Goal: Navigation & Orientation: Find specific page/section

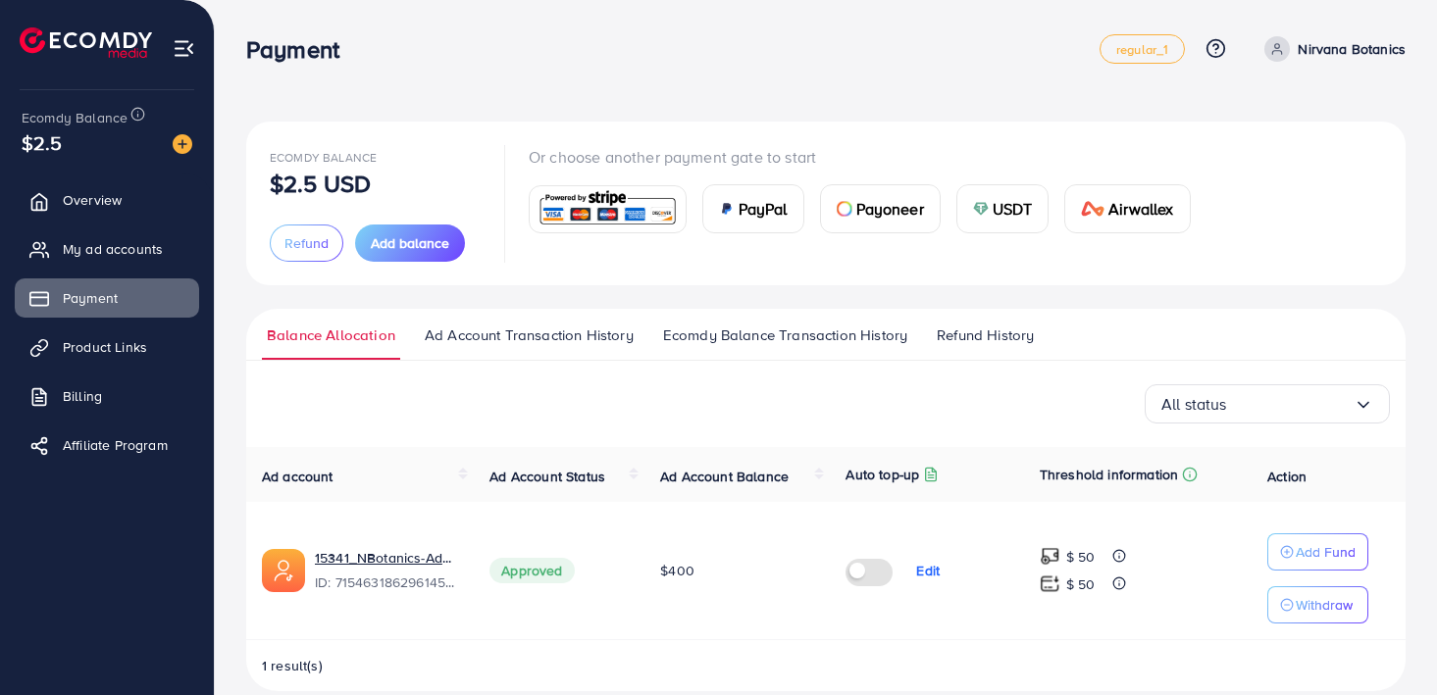
scroll to position [27, 0]
click at [136, 236] on link "My ad accounts" at bounding box center [107, 249] width 184 height 39
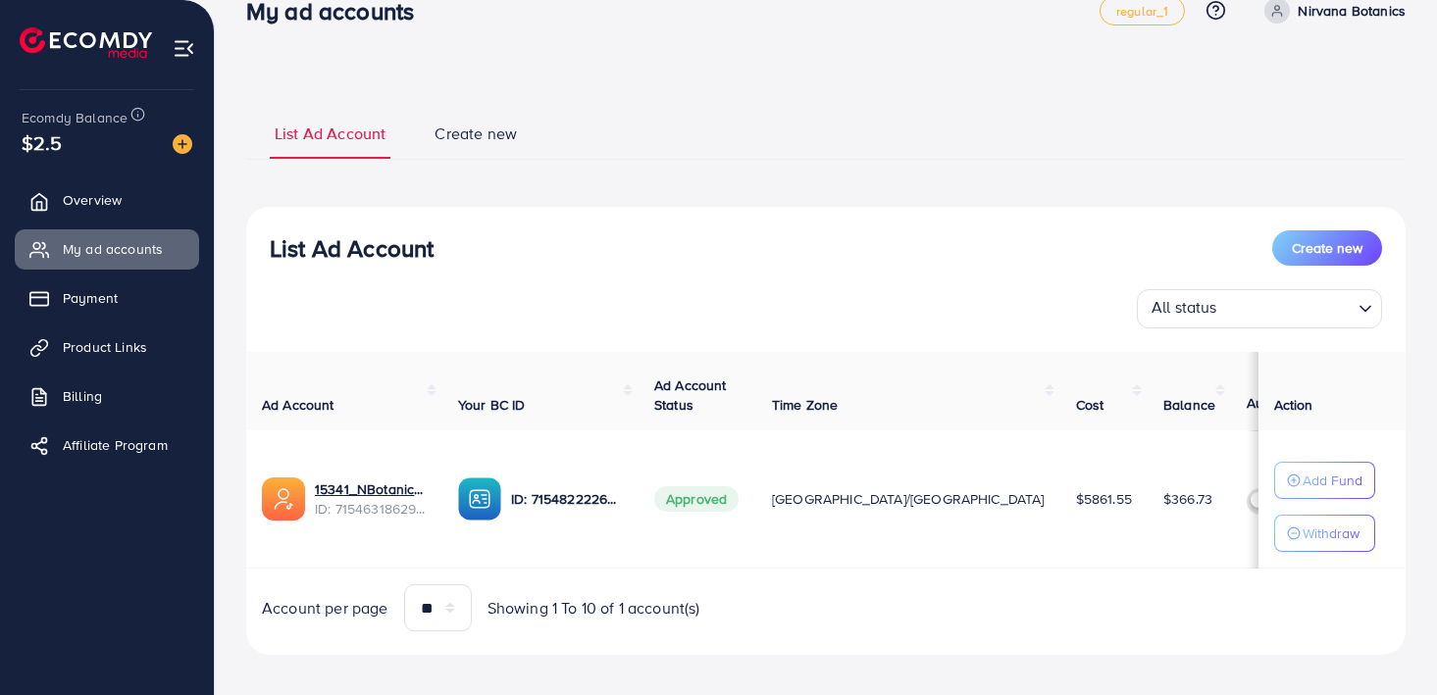
scroll to position [58, 0]
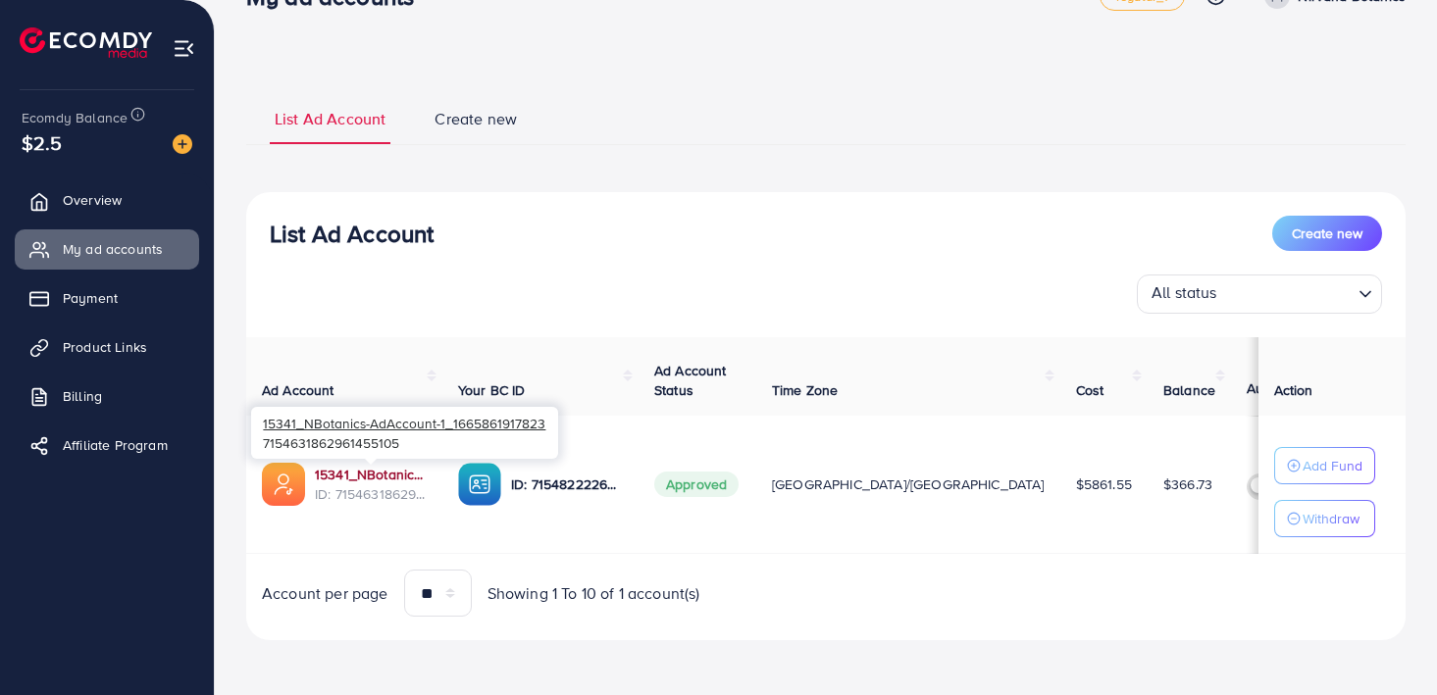
click at [358, 467] on link "15341_NBotanics-AdAccount-1_1665861917823" at bounding box center [371, 475] width 112 height 20
